Goal: Task Accomplishment & Management: Complete application form

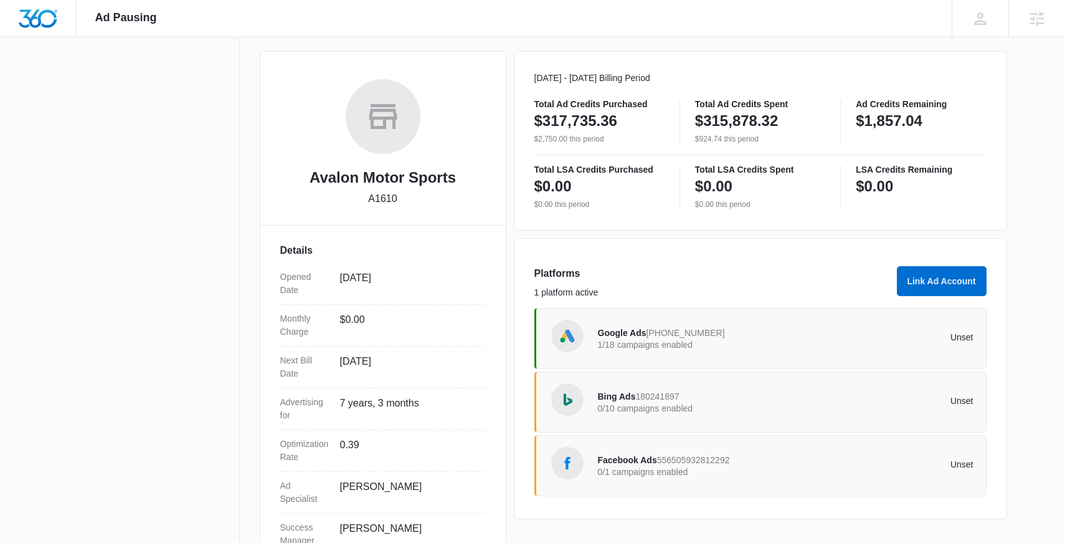
scroll to position [170, 0]
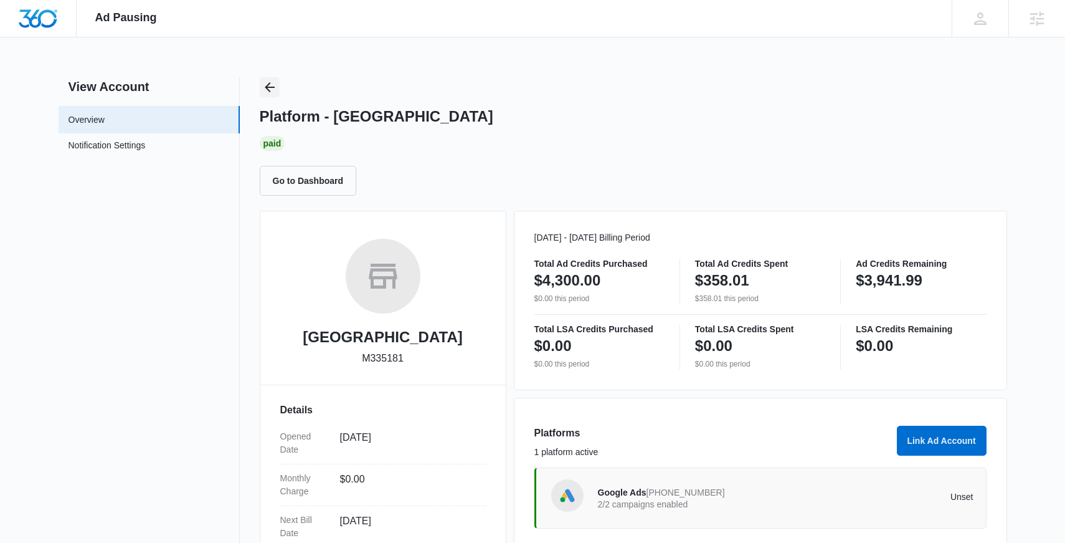
click at [268, 85] on icon "Back" at bounding box center [270, 87] width 10 height 10
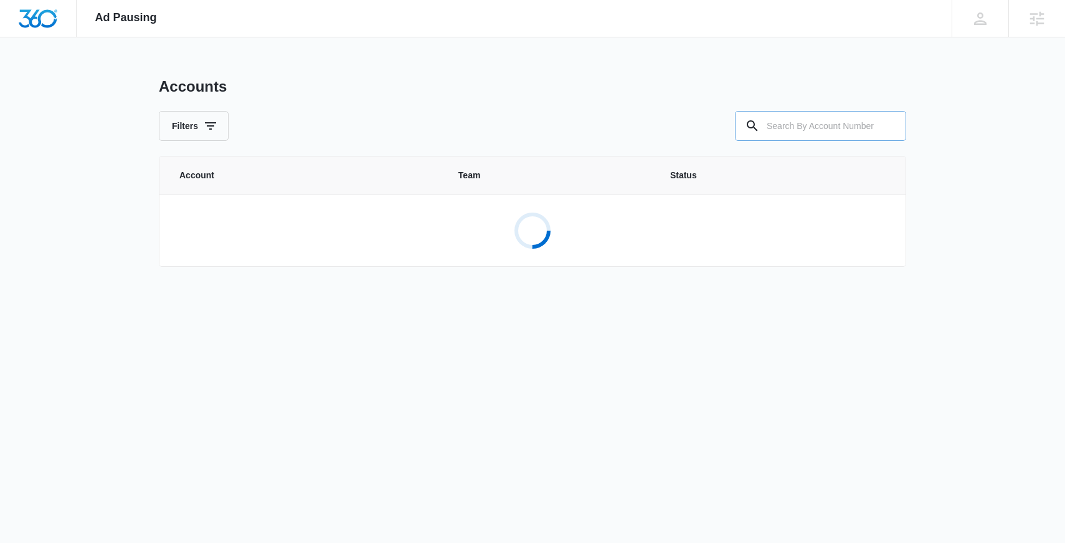
click at [786, 129] on input "text" at bounding box center [820, 126] width 171 height 30
paste input "M333900"
type input "M333900"
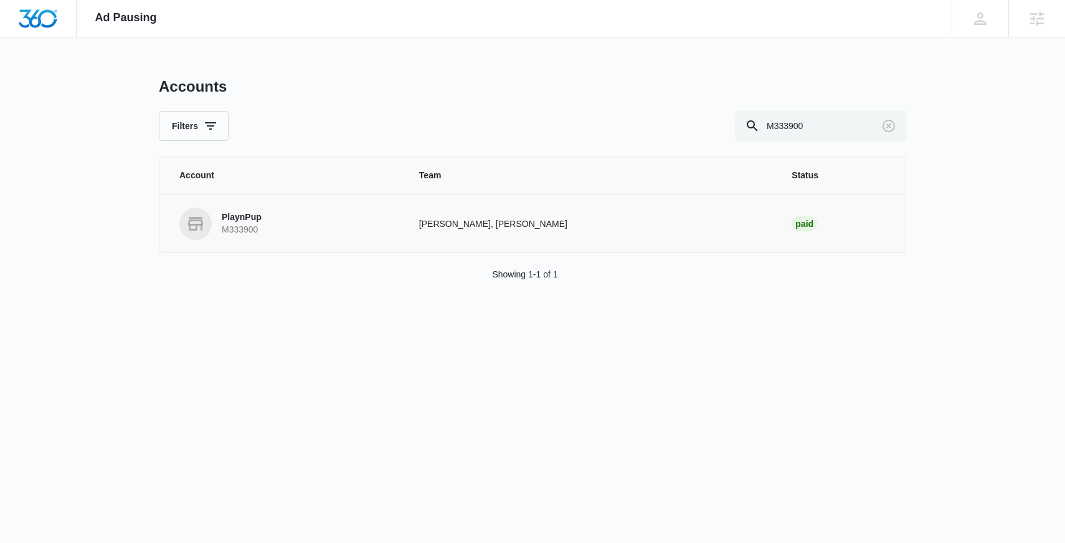
click at [294, 217] on link "PlaynPup M333900" at bounding box center [284, 223] width 210 height 32
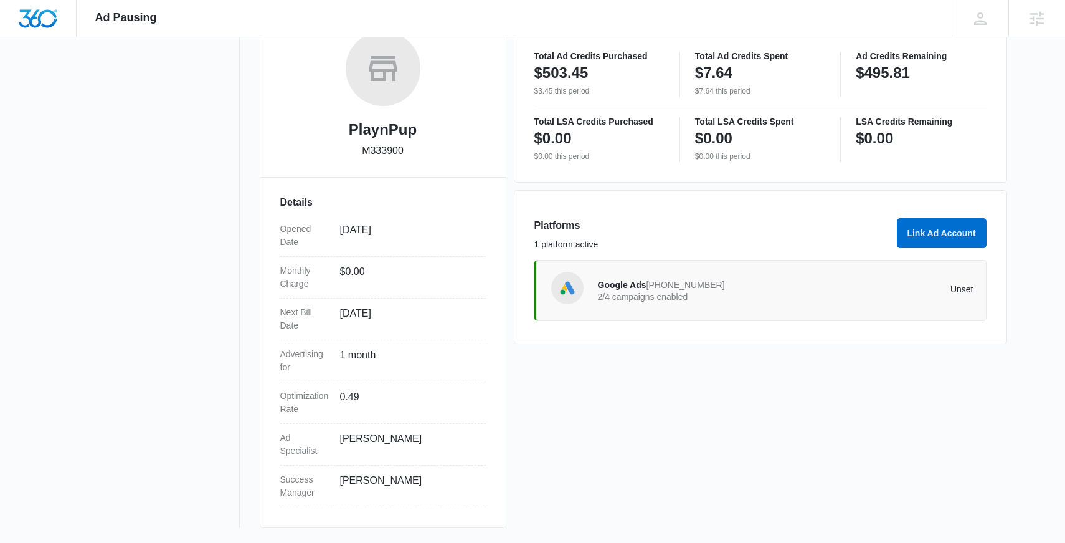
scroll to position [188, 0]
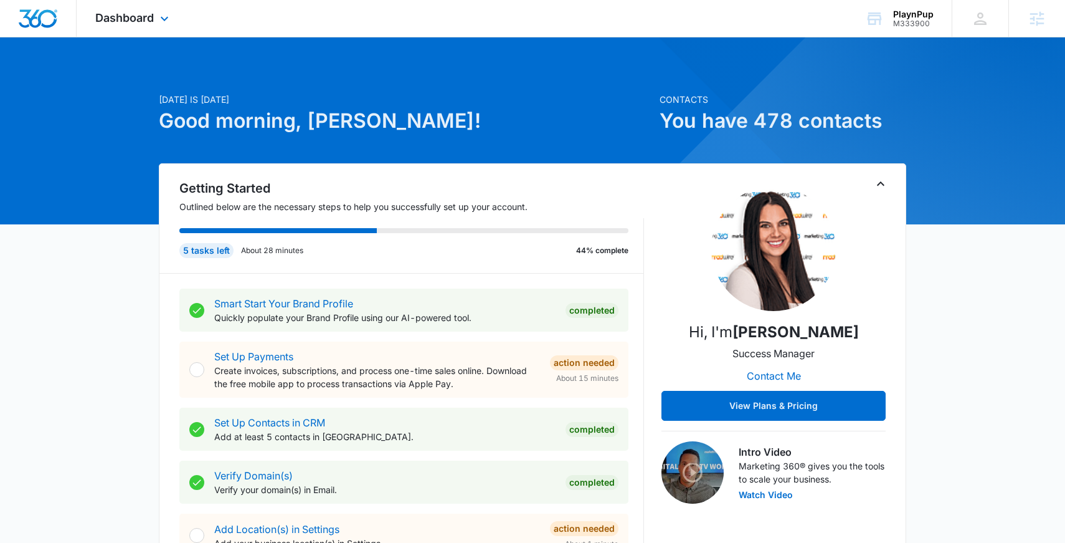
click at [144, 24] on div "Dashboard Apps Reputation Websites Forms CRM Email Social Shop Content Ads Inte…" at bounding box center [134, 18] width 114 height 37
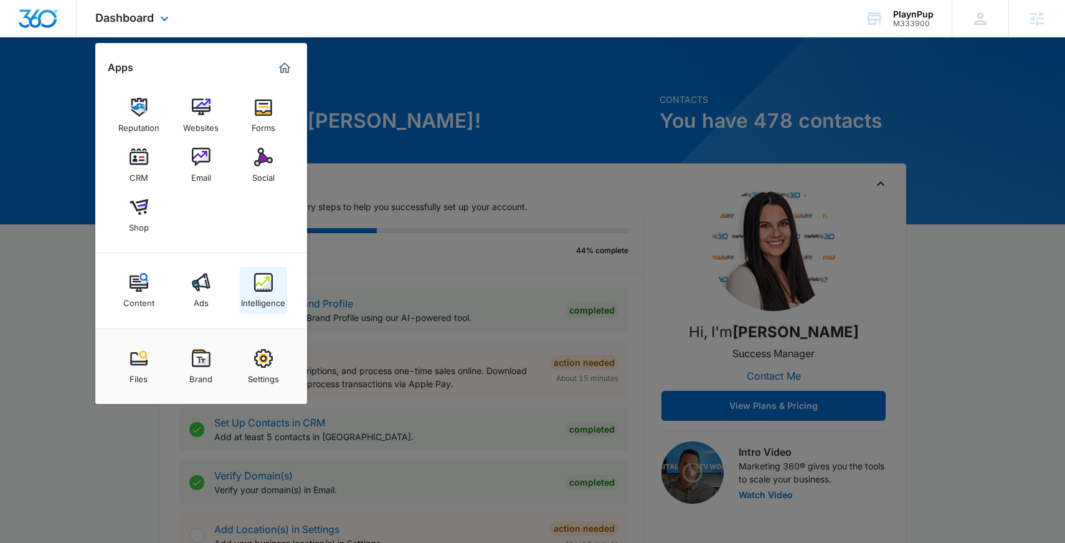
click at [274, 282] on link "Intelligence" at bounding box center [263, 290] width 47 height 47
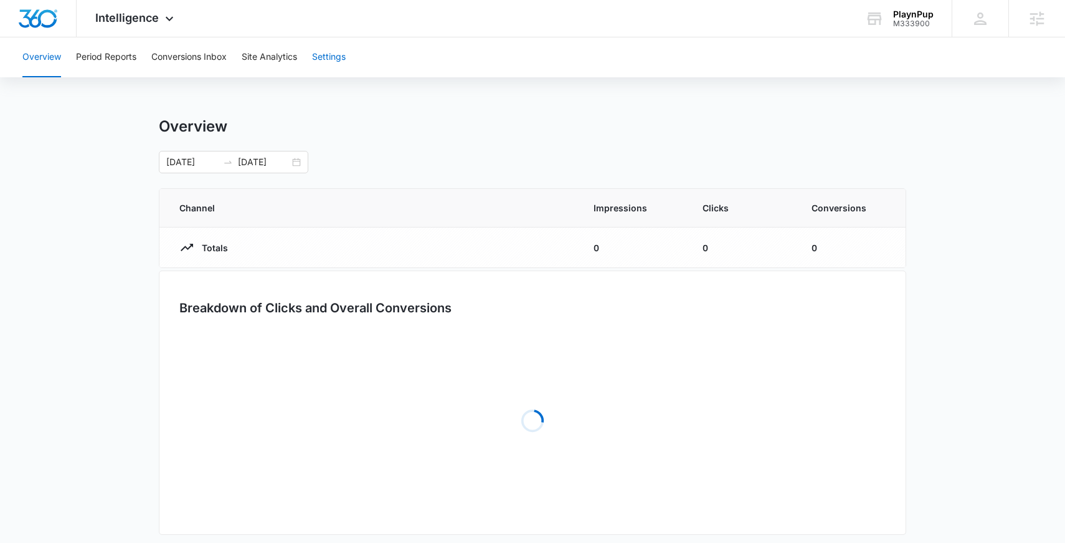
click at [330, 55] on button "Settings" at bounding box center [329, 57] width 34 height 40
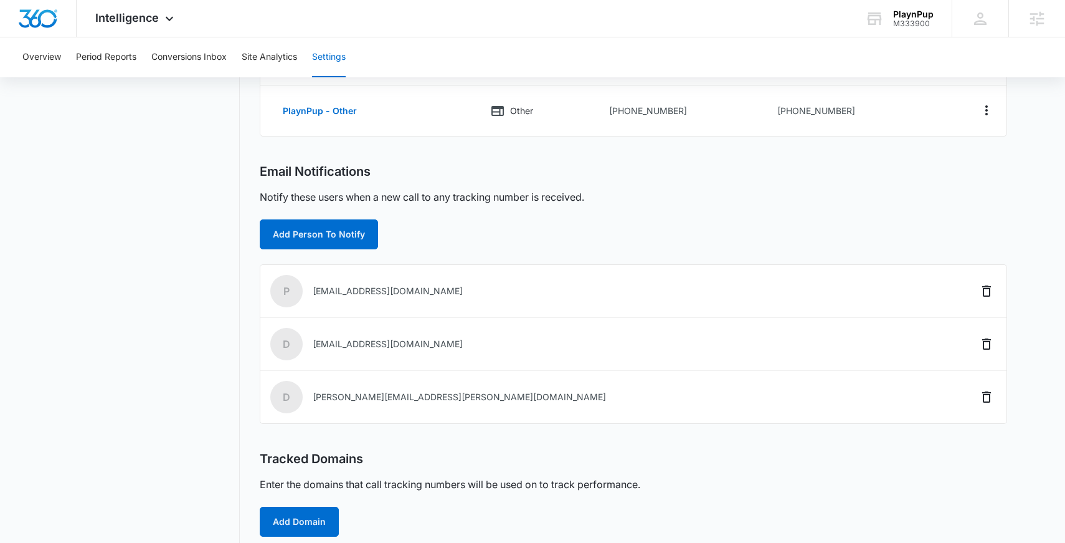
scroll to position [363, 0]
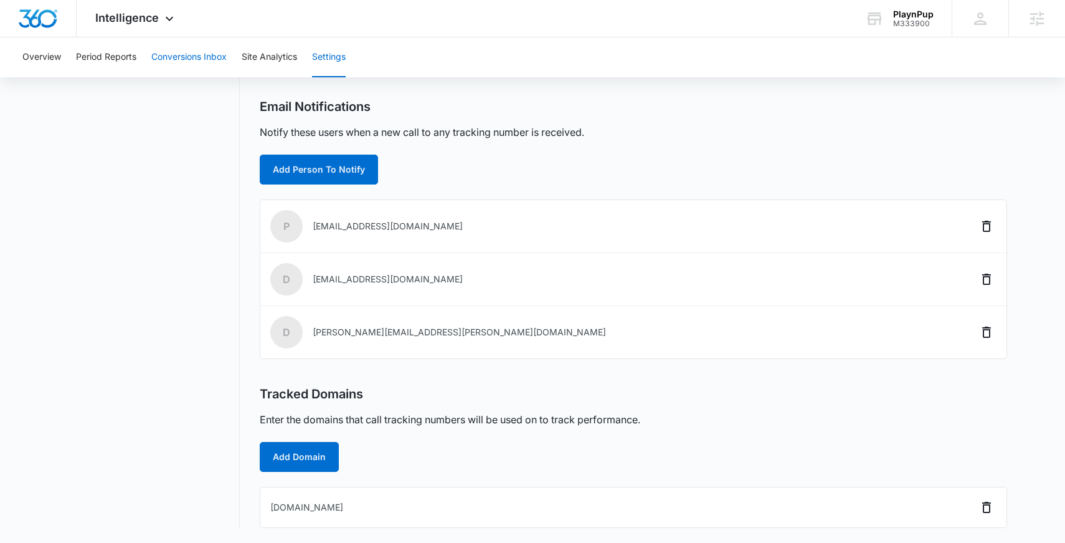
click at [177, 55] on button "Conversions Inbox" at bounding box center [188, 57] width 75 height 40
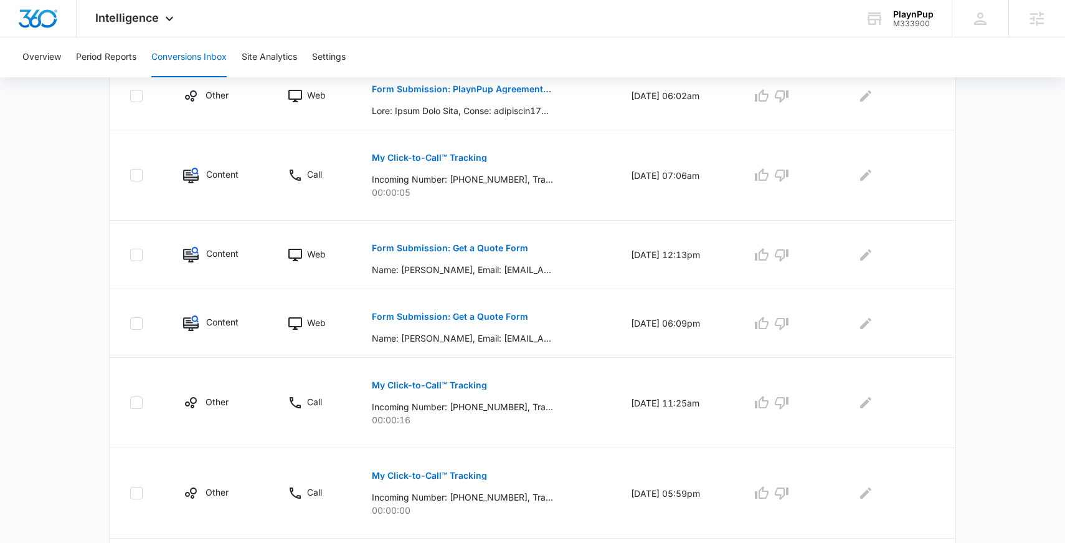
scroll to position [661, 0]
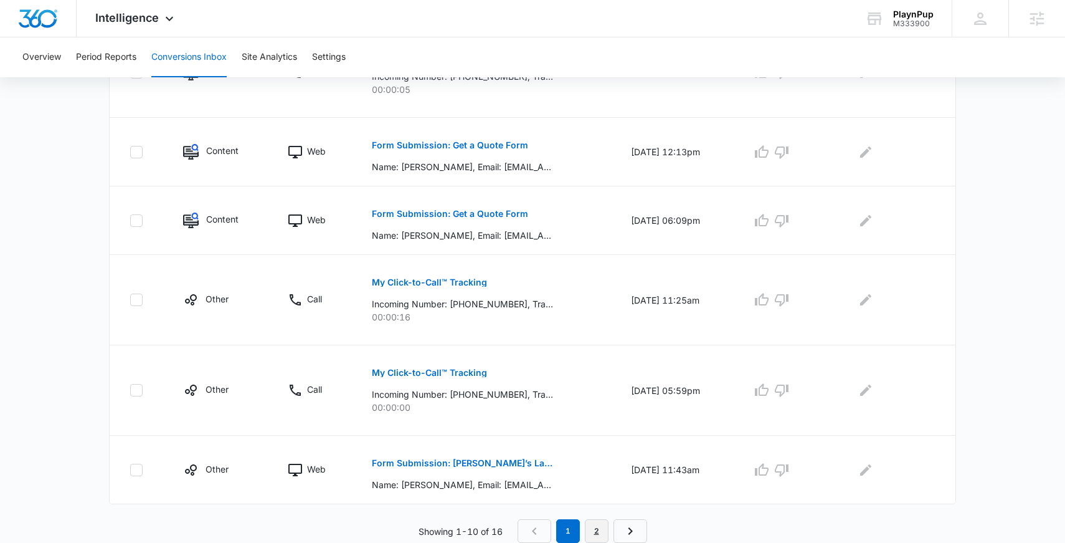
click at [601, 523] on link "2" at bounding box center [597, 531] width 24 height 24
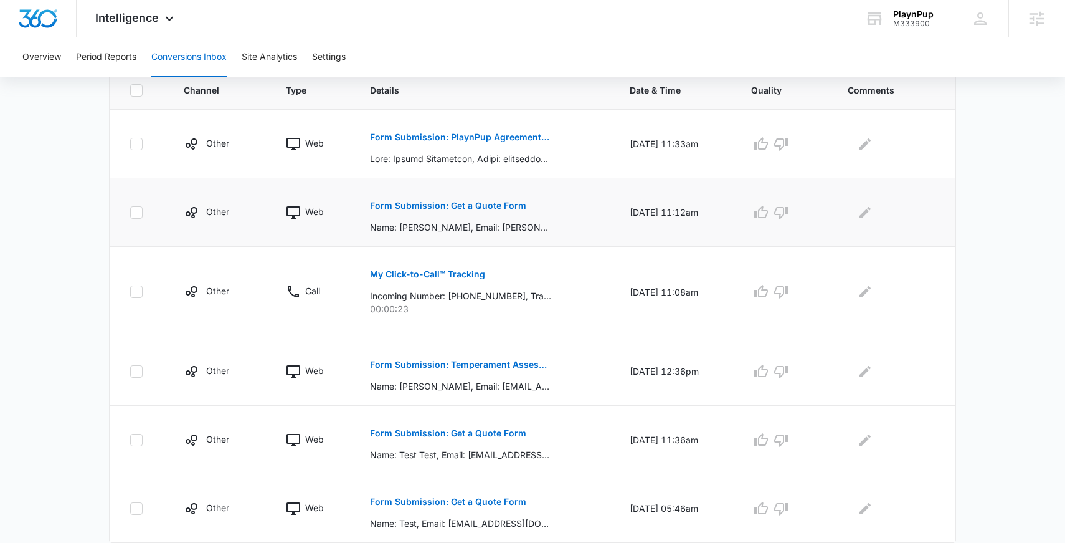
scroll to position [321, 0]
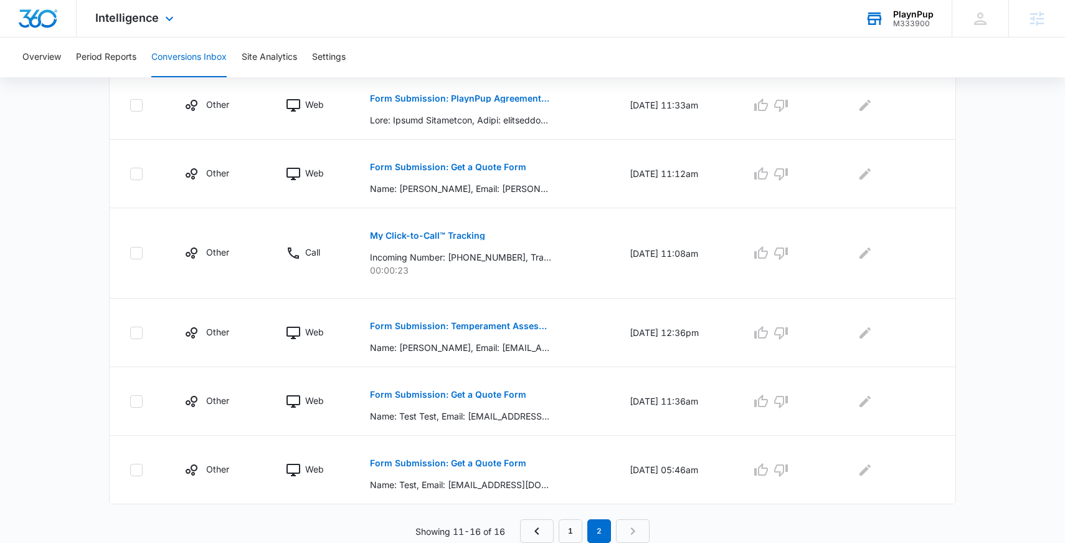
click at [910, 17] on div "PlaynPup" at bounding box center [913, 14] width 40 height 10
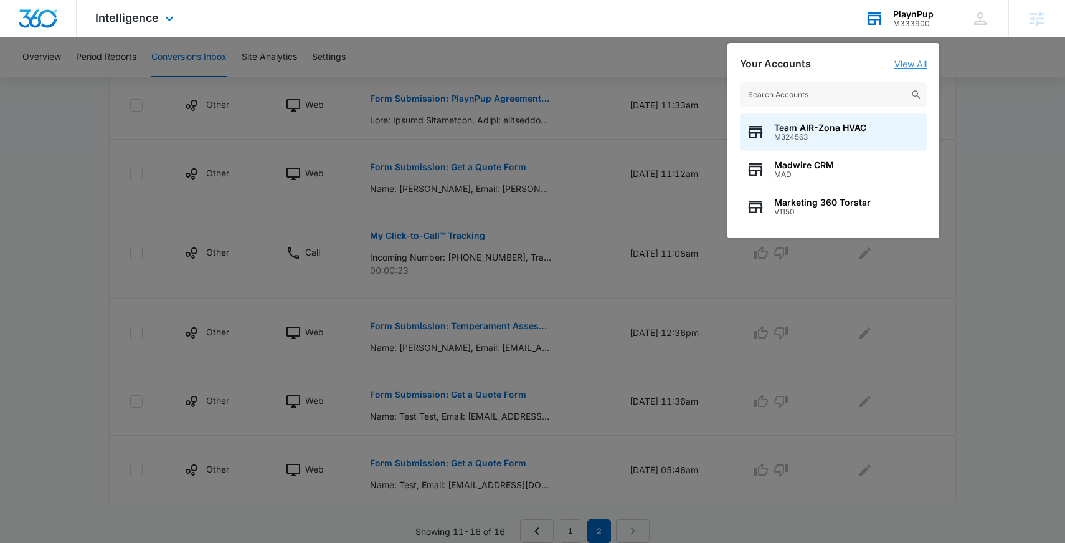
click at [914, 64] on link "View All" at bounding box center [911, 64] width 32 height 11
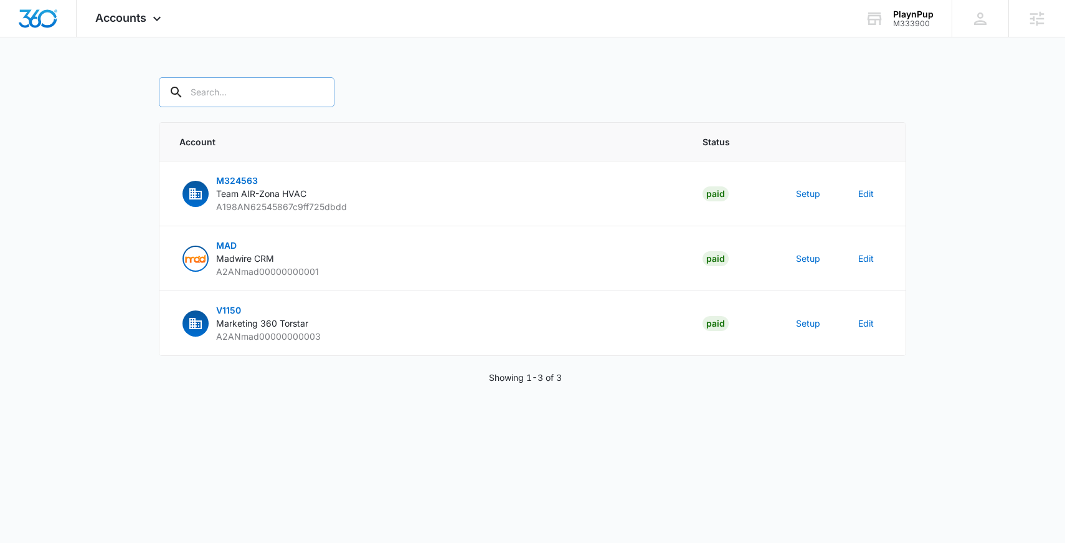
click at [268, 84] on input "text" at bounding box center [247, 92] width 176 height 30
paste input "M333900"
type input "M333900"
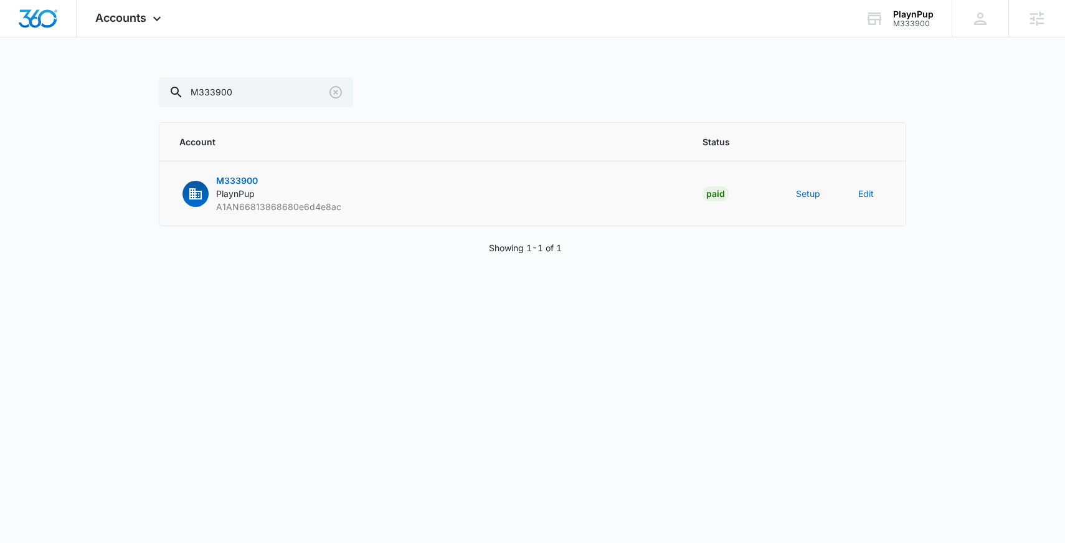
click at [793, 202] on td "Setup" at bounding box center [812, 193] width 62 height 65
click at [794, 194] on td "Setup" at bounding box center [812, 193] width 62 height 65
click at [812, 187] on button "Setup" at bounding box center [808, 193] width 24 height 13
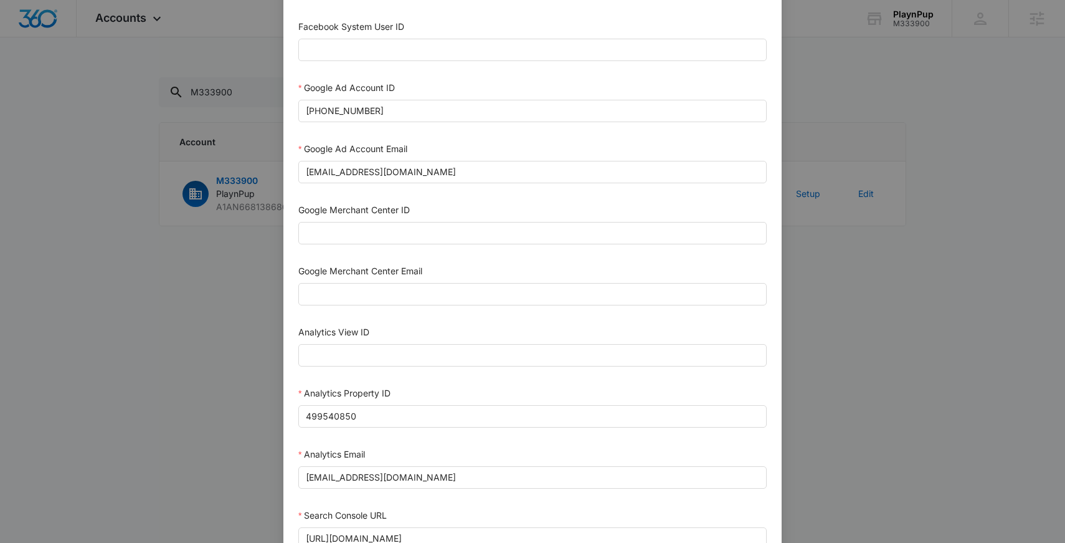
scroll to position [345, 0]
click at [408, 100] on div "Google Ad Account ID" at bounding box center [532, 92] width 468 height 19
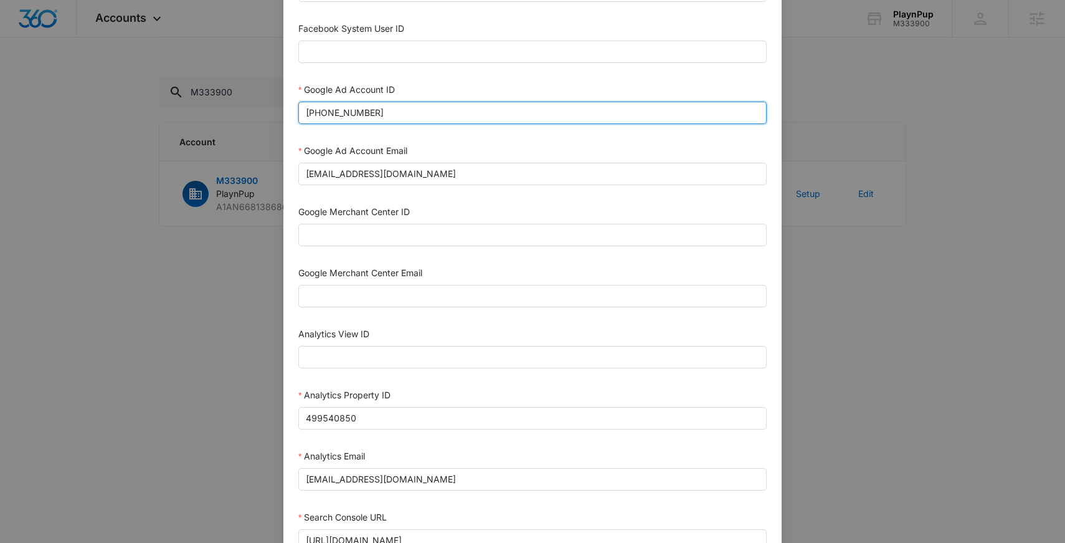
click at [413, 105] on input "668-294-4645" at bounding box center [532, 113] width 468 height 22
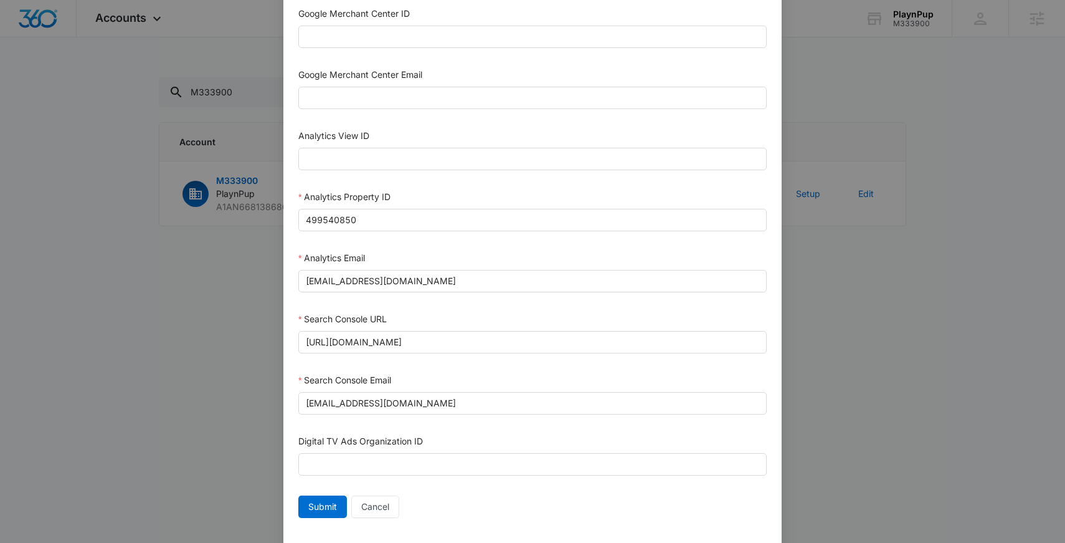
scroll to position [568, 0]
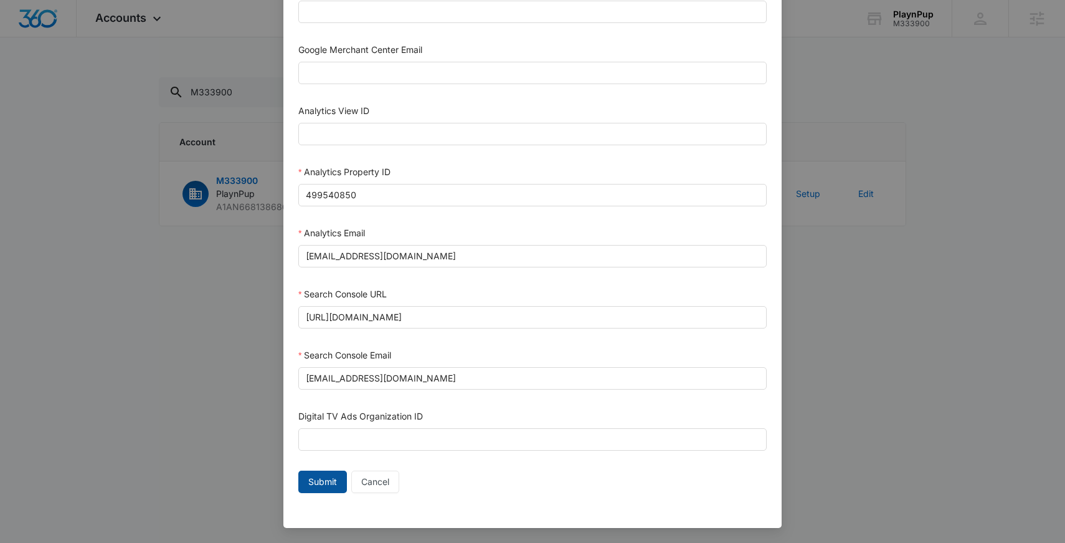
click at [331, 475] on span "Submit" at bounding box center [322, 482] width 29 height 14
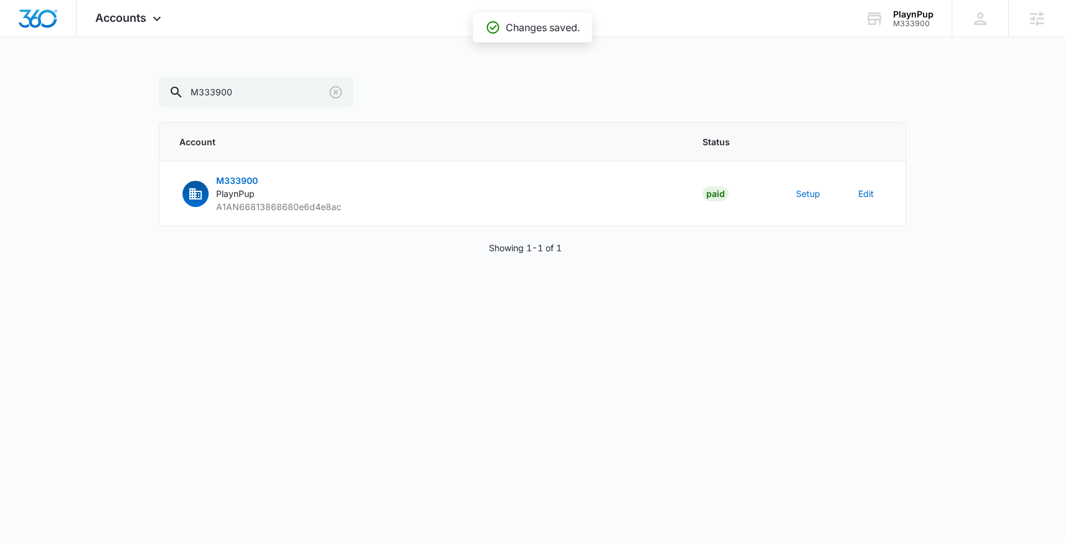
scroll to position [556, 0]
